Goal: Task Accomplishment & Management: Complete application form

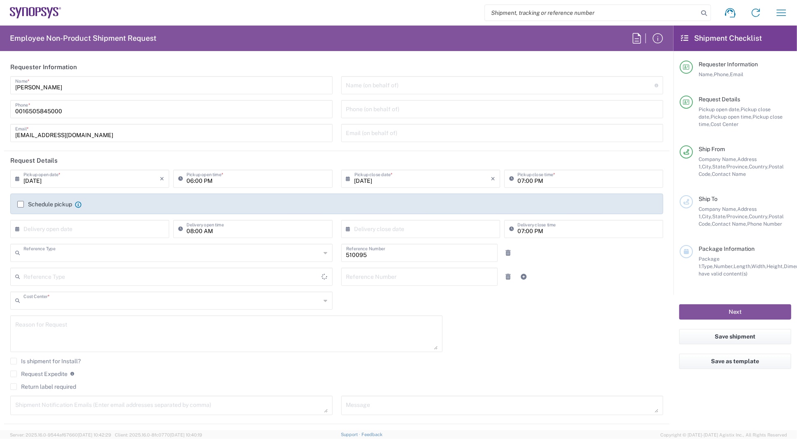
type input "Department"
type input "US01, SG, EM, R&D 510095"
type input "[US_STATE]"
type input "[GEOGRAPHIC_DATA]"
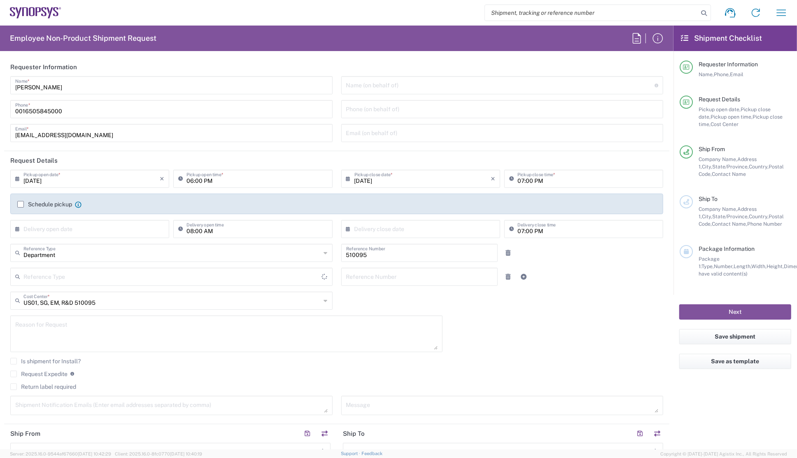
type input "Delivered at Place"
type input "[GEOGRAPHIC_DATA]"
type input "Headquarters USSV"
